Goal: Information Seeking & Learning: Learn about a topic

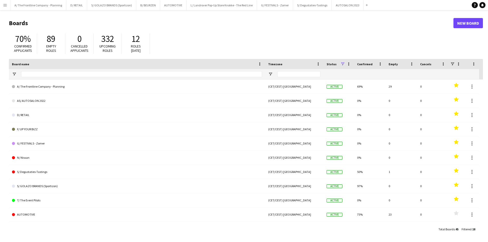
click at [2, 5] on button "Menu" at bounding box center [5, 5] width 10 height 10
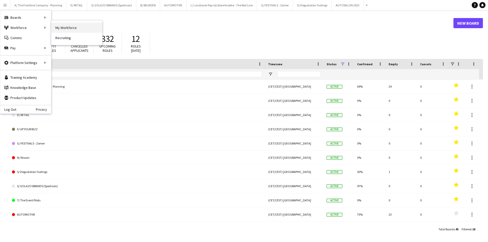
click at [73, 27] on link "My Workforce" at bounding box center [76, 28] width 51 height 10
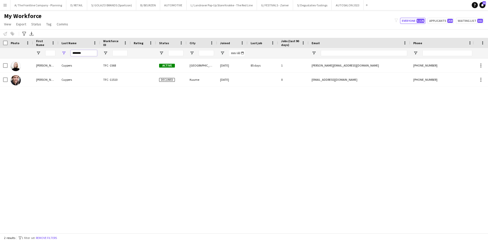
click at [77, 54] on input "*******" at bounding box center [84, 53] width 26 height 6
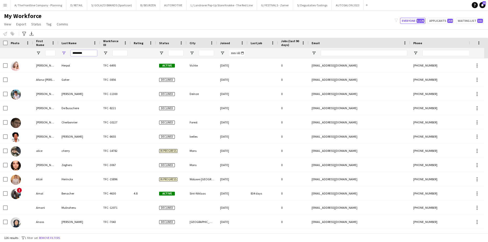
type input "********"
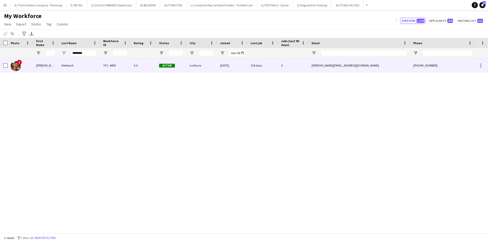
click at [44, 66] on div "Marianne" at bounding box center [45, 65] width 25 height 14
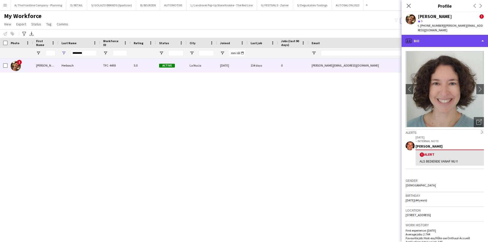
drag, startPoint x: 428, startPoint y: 31, endPoint x: 429, endPoint y: 35, distance: 4.4
click at [428, 35] on div "profile Bio" at bounding box center [444, 41] width 86 height 12
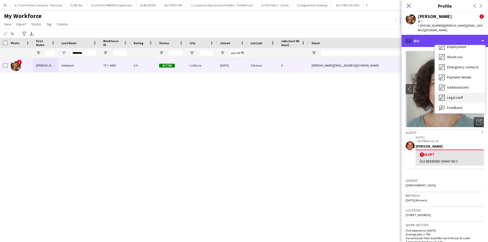
scroll to position [38, 0]
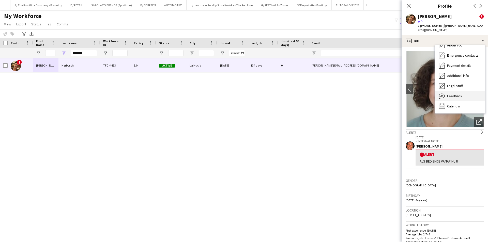
click at [460, 94] on span "Feedback" at bounding box center [454, 96] width 15 height 5
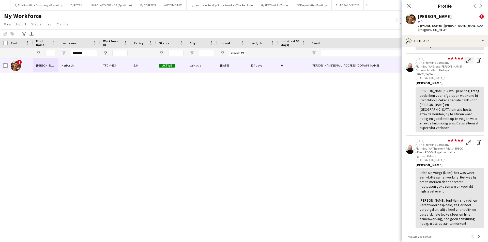
scroll to position [279, 0]
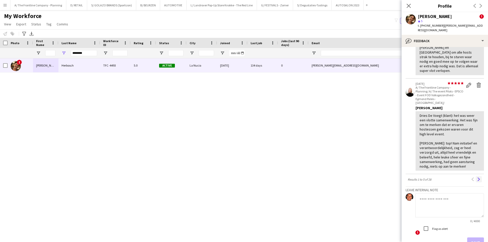
click at [477, 177] on app-icon "Next" at bounding box center [479, 179] width 4 height 4
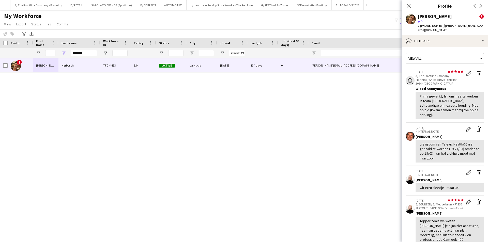
scroll to position [178, 0]
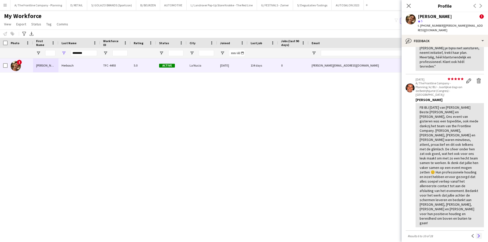
click at [477, 234] on app-icon "Next" at bounding box center [479, 236] width 4 height 4
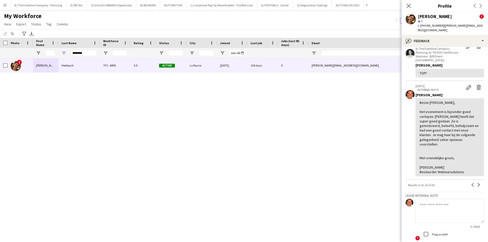
scroll to position [320, 0]
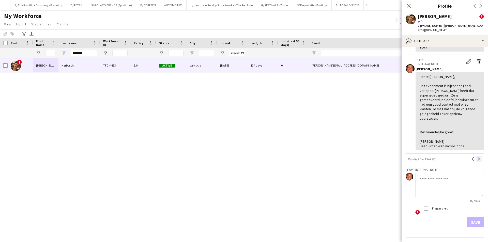
click at [477, 157] on app-icon "Next" at bounding box center [479, 159] width 4 height 4
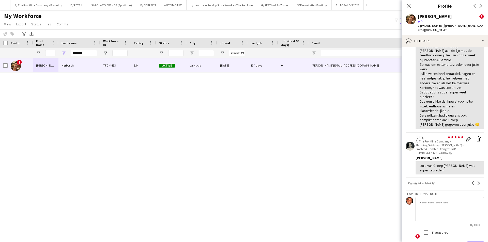
scroll to position [265, 0]
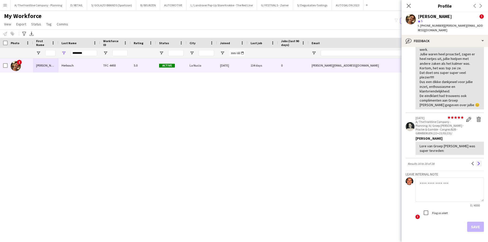
click at [477, 162] on app-icon "Next" at bounding box center [479, 164] width 4 height 4
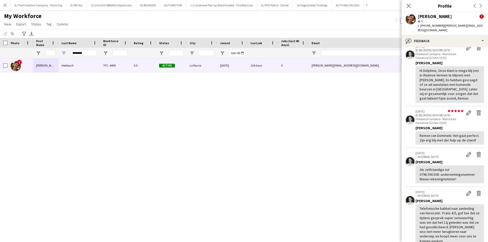
scroll to position [152, 0]
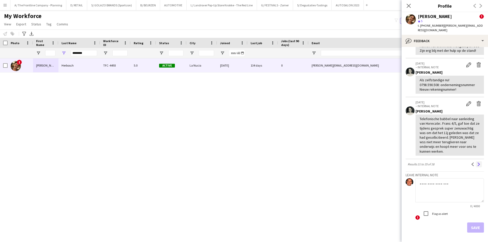
click at [475, 161] on button "Next" at bounding box center [478, 164] width 6 height 6
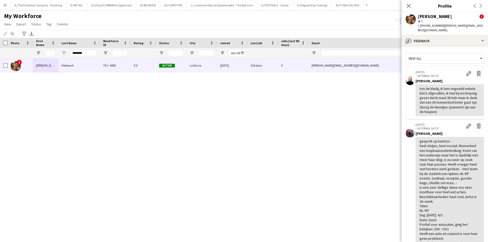
scroll to position [102, 0]
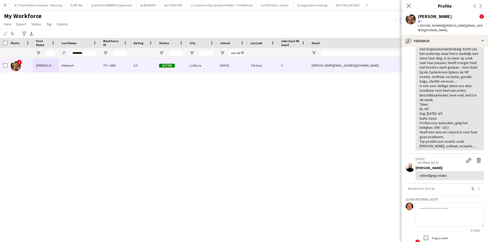
click at [5, 7] on button "Menu" at bounding box center [5, 5] width 10 height 10
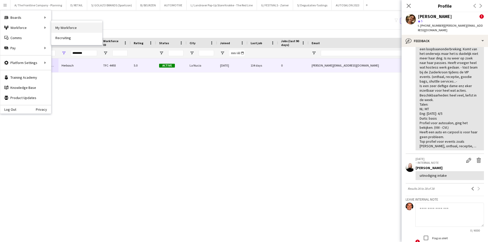
click at [61, 27] on link "My Workforce" at bounding box center [76, 28] width 51 height 10
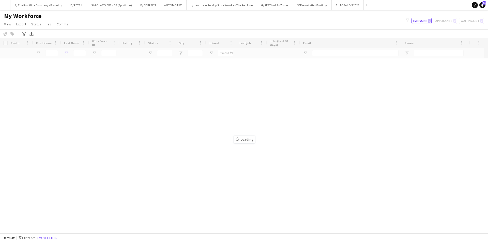
type input "********"
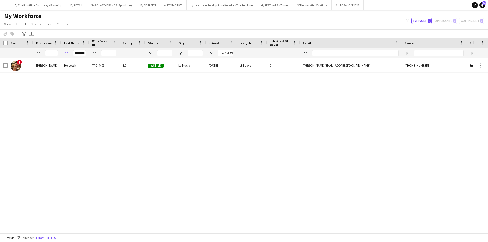
click at [365, 25] on div "My Workforce View Views Default view New view Update view Delete view Edit name…" at bounding box center [244, 20] width 488 height 17
click at [79, 54] on input "********" at bounding box center [79, 53] width 13 height 6
click at [79, 53] on input "********" at bounding box center [79, 53] width 13 height 6
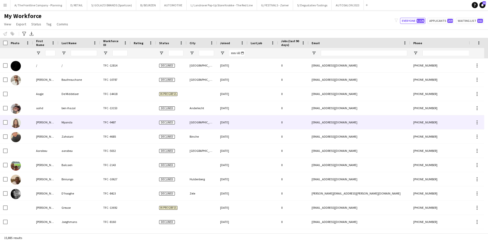
click at [54, 126] on div "[PERSON_NAME]" at bounding box center [45, 122] width 25 height 14
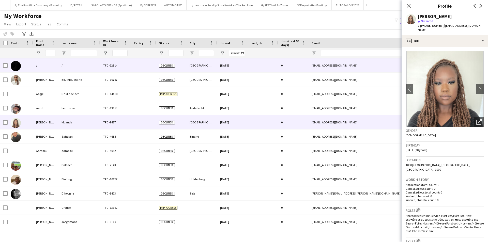
click at [56, 69] on div "/" at bounding box center [45, 65] width 25 height 14
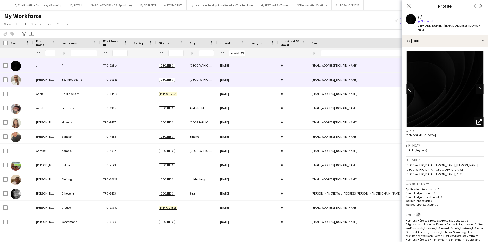
click at [42, 82] on div "[PERSON_NAME]" at bounding box center [45, 80] width 25 height 14
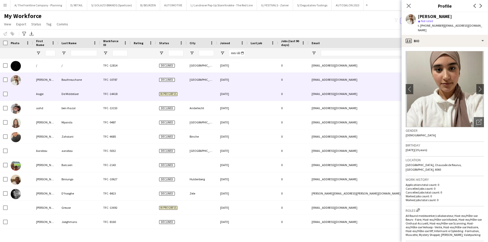
click at [64, 93] on div "De Middelaer" at bounding box center [79, 94] width 42 height 14
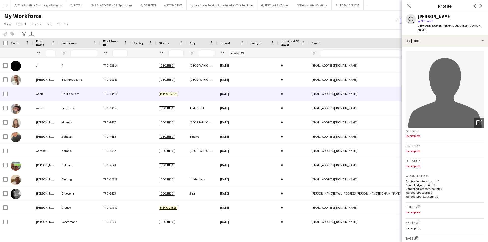
click at [187, 25] on div "My Workforce View Views Default view New view Update view Delete view Edit name…" at bounding box center [244, 20] width 488 height 17
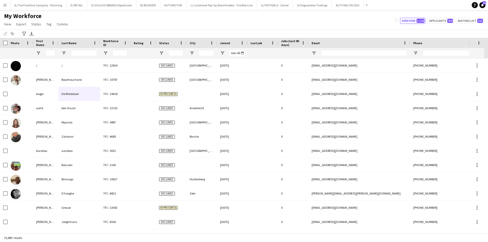
click at [295, 24] on div "My Workforce View Views Default view New view Update view Delete view Edit name…" at bounding box center [244, 20] width 488 height 17
click at [202, 23] on div "My Workforce View Views Default view New view Update view Delete view Edit name…" at bounding box center [244, 20] width 488 height 17
click at [161, 53] on span "Open Filter Menu" at bounding box center [161, 53] width 5 height 5
click at [210, 25] on div "My Workforce View Views Default view New view Update view Delete view Edit name…" at bounding box center [244, 20] width 488 height 17
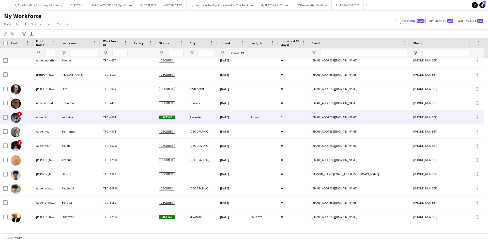
scroll to position [342, 0]
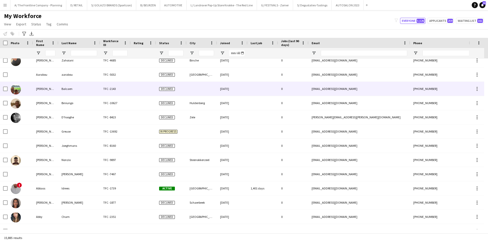
click at [48, 93] on div "[PERSON_NAME]" at bounding box center [45, 89] width 25 height 14
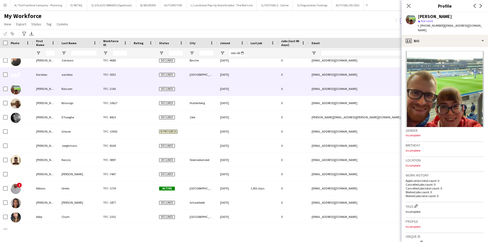
click at [44, 77] on div "Aarabou" at bounding box center [45, 75] width 25 height 14
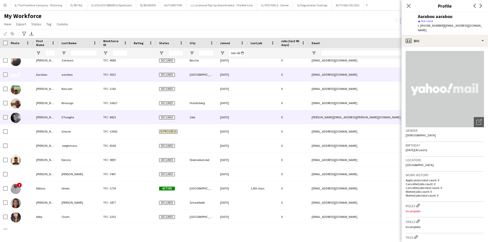
click at [46, 117] on div "[PERSON_NAME]" at bounding box center [45, 117] width 25 height 14
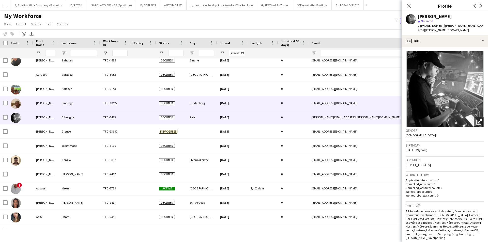
click at [48, 107] on div "[PERSON_NAME]" at bounding box center [45, 103] width 25 height 14
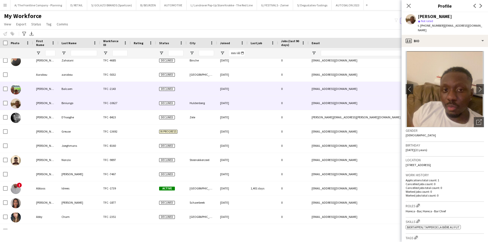
click at [53, 88] on div "[PERSON_NAME]" at bounding box center [45, 89] width 25 height 14
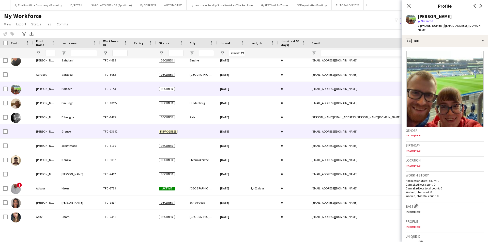
click at [49, 133] on div "[PERSON_NAME]" at bounding box center [45, 131] width 25 height 14
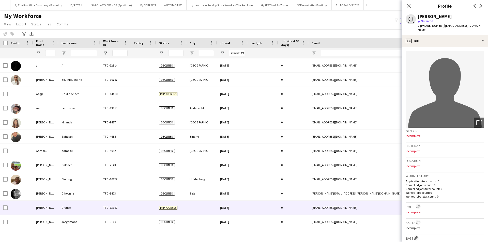
click at [136, 30] on div "Notify workforce Add to tag Select at least one crew to tag him or her. Advance…" at bounding box center [244, 33] width 488 height 8
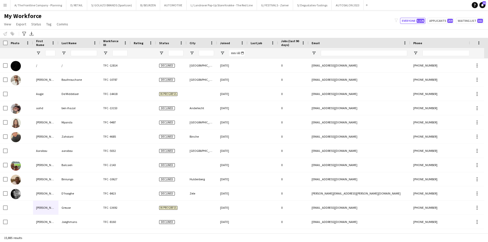
click at [344, 24] on div "My Workforce View Views Default view New view Update view Delete view Edit name…" at bounding box center [244, 20] width 488 height 17
click at [175, 20] on div "My Workforce View Views Default view New view Update view Delete view Edit name…" at bounding box center [244, 20] width 488 height 17
click at [125, 23] on div "My Workforce View Views Default view New view Update view Delete view Edit name…" at bounding box center [244, 20] width 488 height 17
